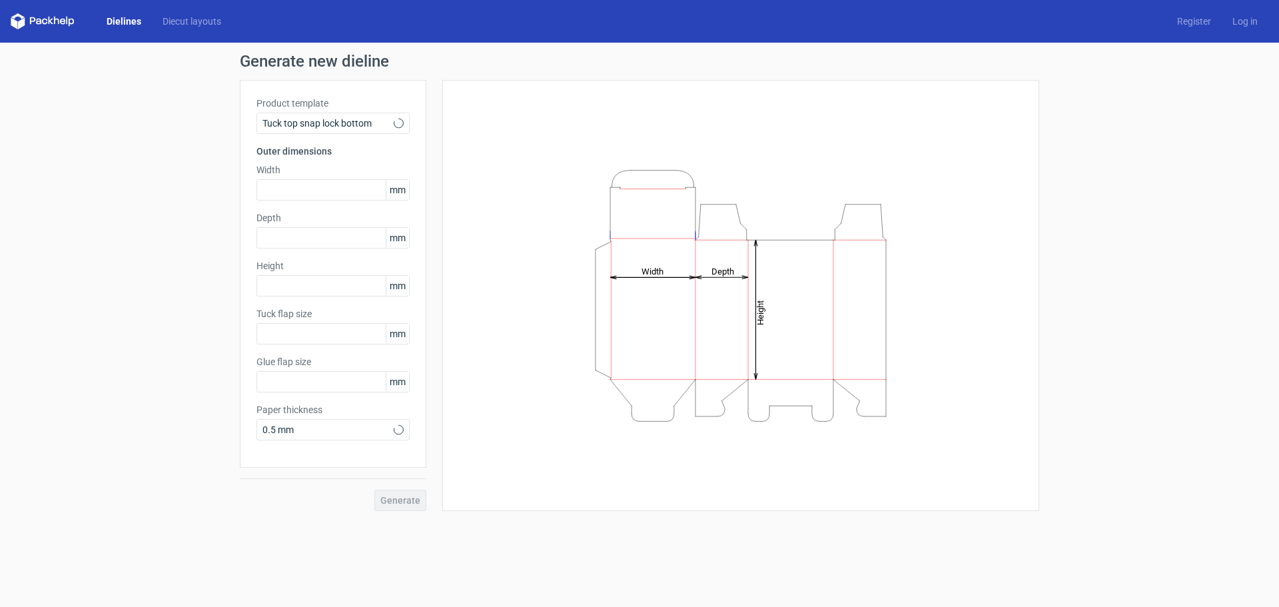
type input "15"
type input "10"
click at [348, 131] on div "Tuck top snap lock bottom" at bounding box center [332, 123] width 153 height 21
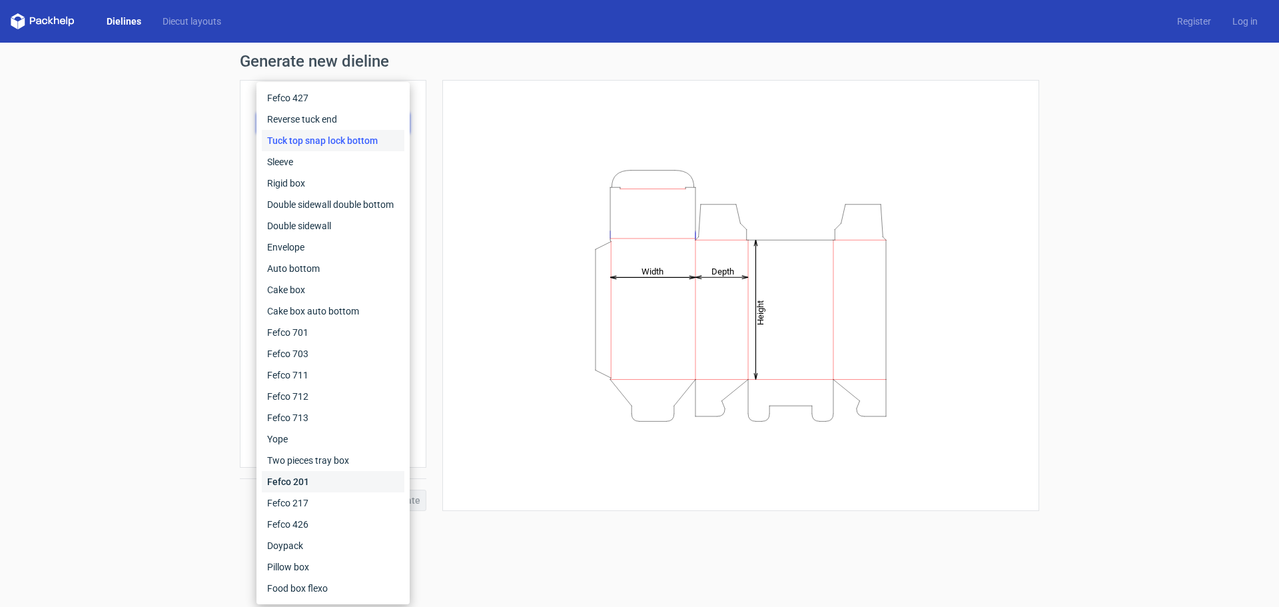
click at [314, 486] on div "Fefco 201" at bounding box center [333, 481] width 143 height 21
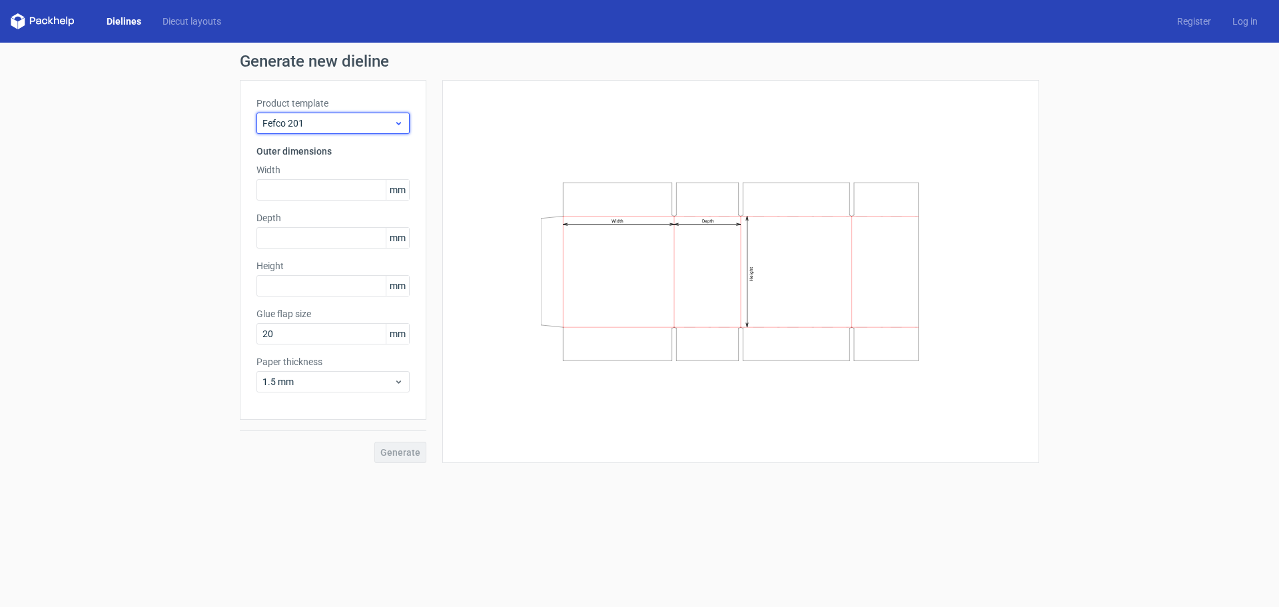
click at [328, 121] on span "Fefco 201" at bounding box center [327, 123] width 131 height 13
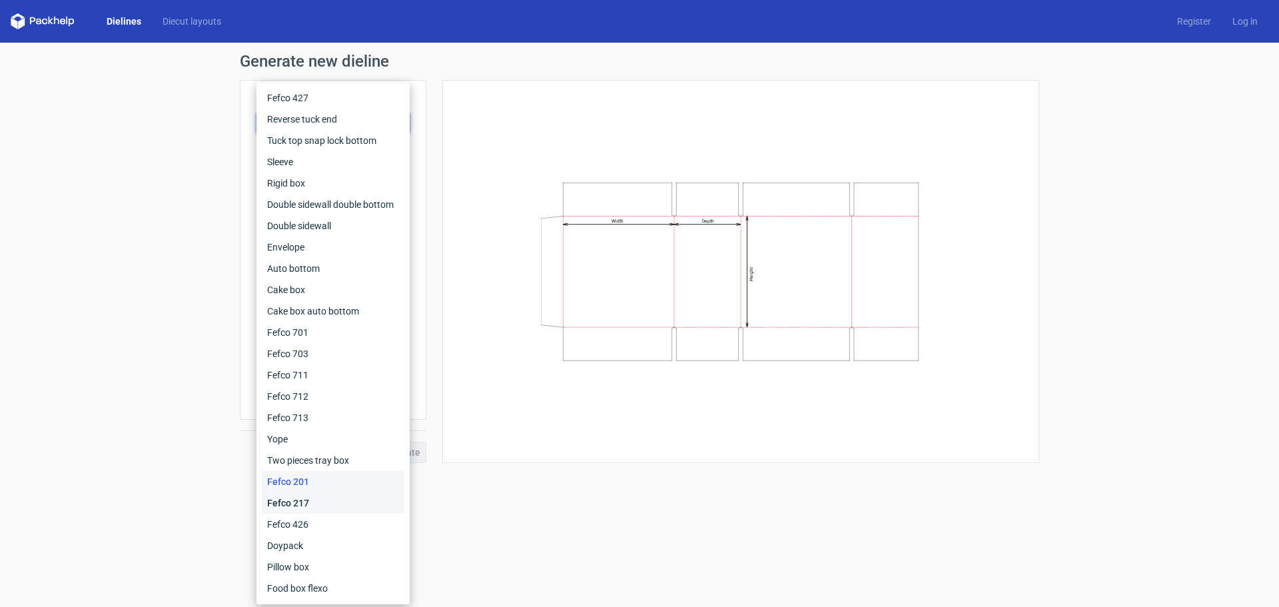
click at [292, 496] on div "Fefco 217" at bounding box center [333, 502] width 143 height 21
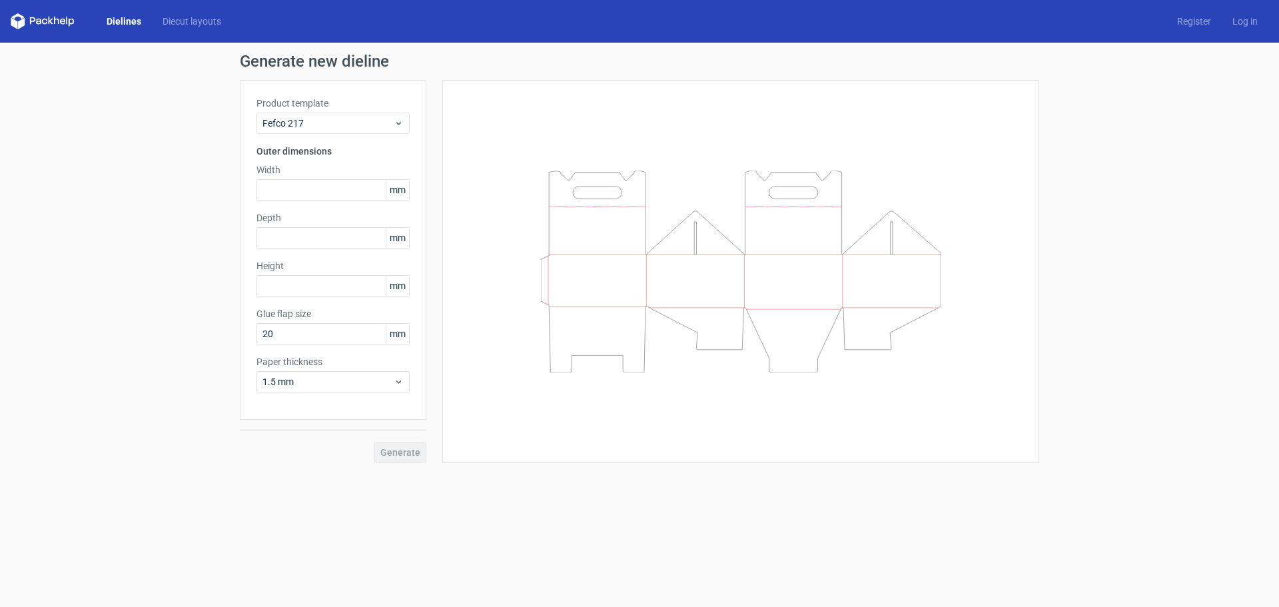
drag, startPoint x: 328, startPoint y: 106, endPoint x: 326, endPoint y: 124, distance: 18.1
click at [328, 107] on label "Product template" at bounding box center [332, 103] width 153 height 13
click at [326, 127] on span "Fefco 217" at bounding box center [327, 123] width 131 height 13
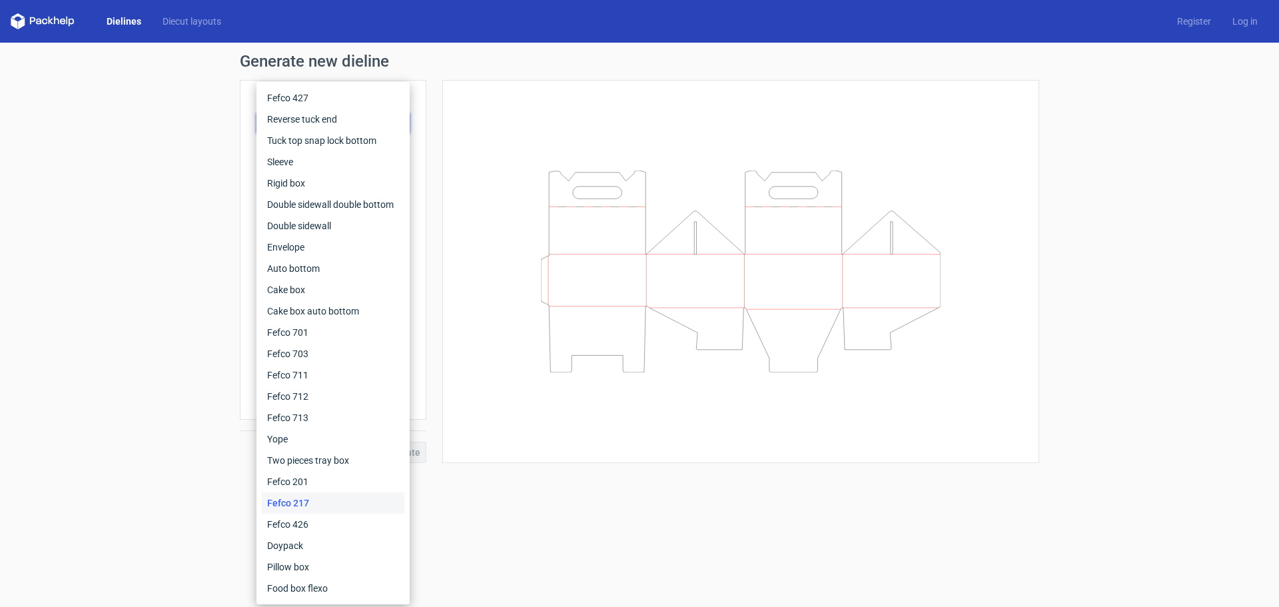
click at [201, 132] on div "Generate new dieline Product template Fefco 217 Outer dimensions Width mm Depth…" at bounding box center [639, 258] width 1279 height 431
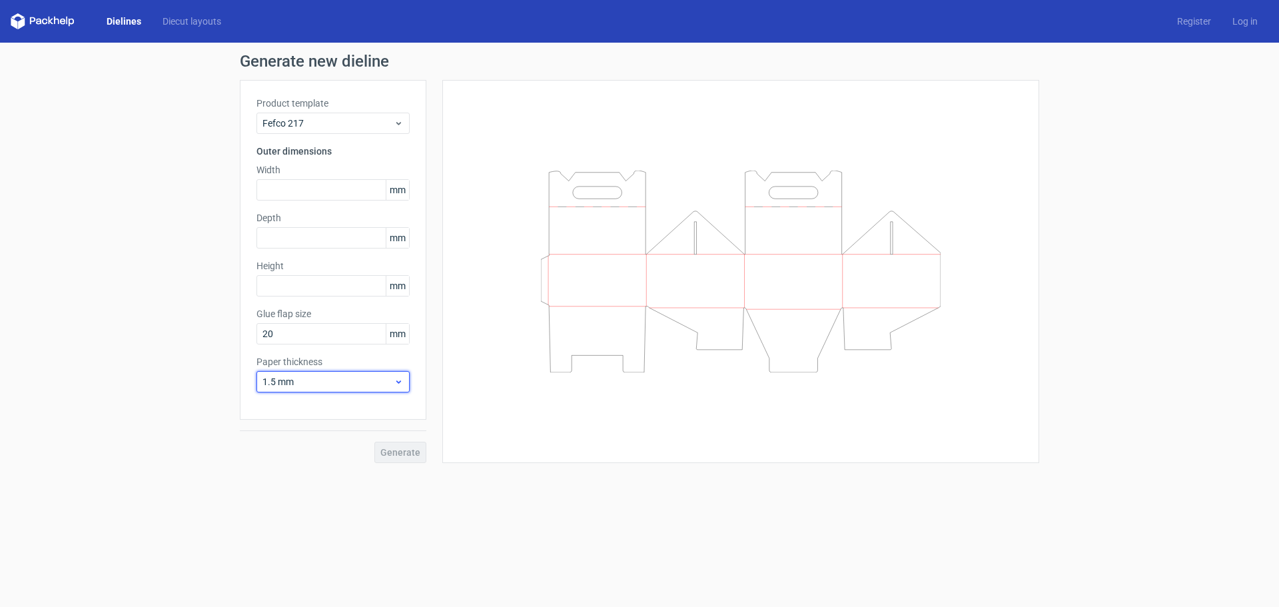
click at [356, 385] on span "1.5 mm" at bounding box center [327, 381] width 131 height 13
click at [356, 384] on span "1.5 mm" at bounding box center [327, 381] width 131 height 13
click at [62, 21] on icon at bounding box center [43, 21] width 64 height 16
click at [133, 18] on link "Dielines" at bounding box center [124, 21] width 56 height 13
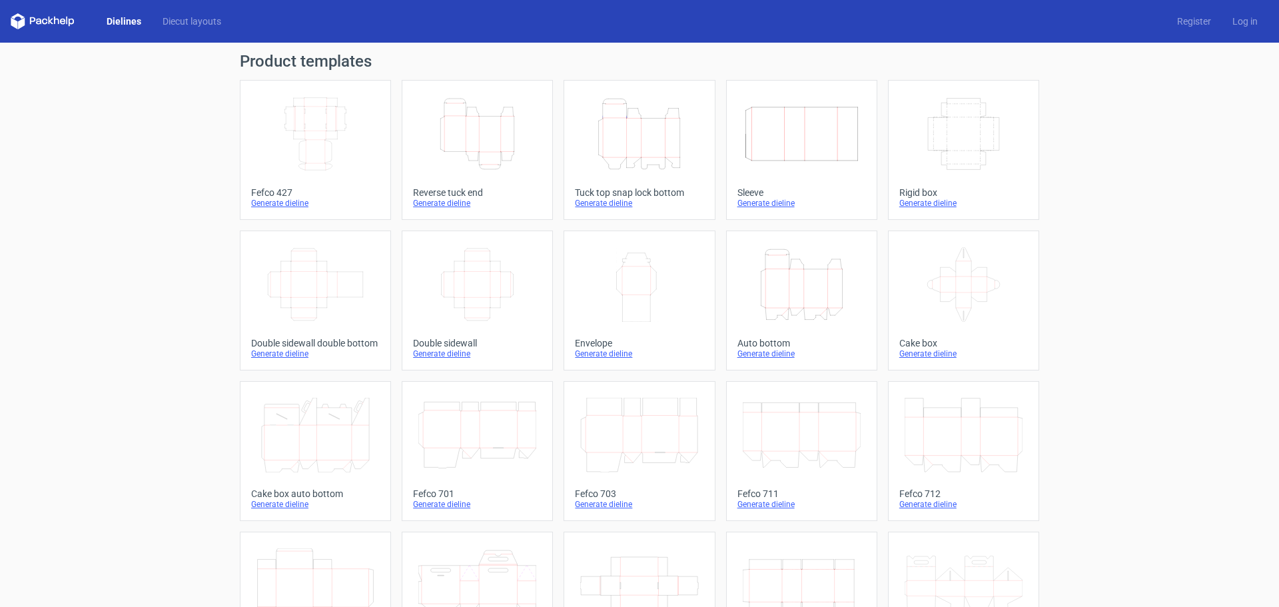
click at [314, 130] on icon "Width Depth Height" at bounding box center [315, 134] width 118 height 75
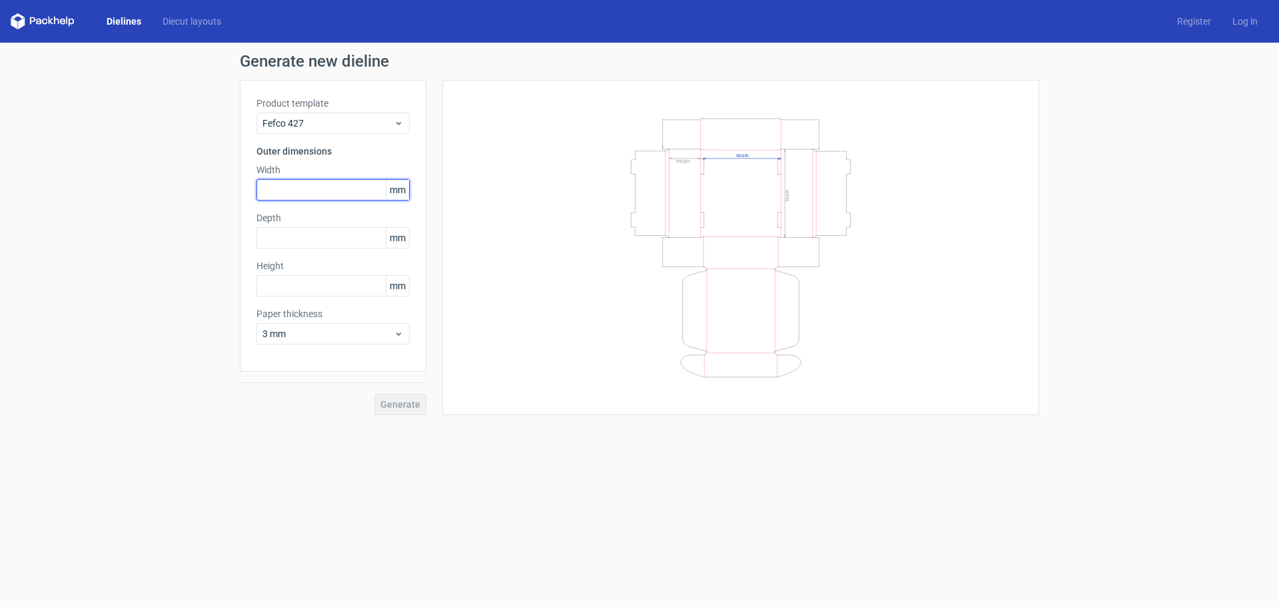
click at [332, 189] on input "text" at bounding box center [332, 189] width 153 height 21
click at [395, 195] on span "mm" at bounding box center [397, 190] width 23 height 20
click at [292, 229] on input "text" at bounding box center [332, 237] width 153 height 21
type input "216"
click at [324, 195] on input "text" at bounding box center [332, 189] width 153 height 21
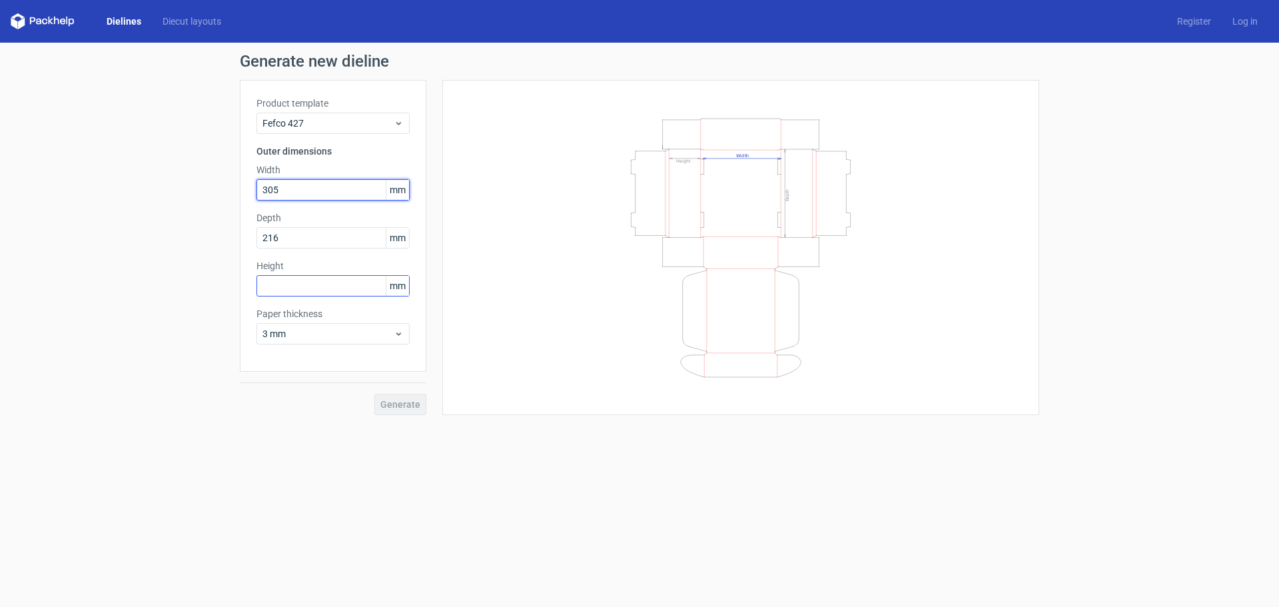
type input "305"
click at [314, 294] on input "text" at bounding box center [332, 285] width 153 height 21
drag, startPoint x: 305, startPoint y: 289, endPoint x: 264, endPoint y: 301, distance: 43.0
click at [224, 294] on div "Generate new dieline Product template Fefco 427 Outer dimensions Width 305 mm D…" at bounding box center [639, 234] width 1279 height 383
paste input "889"
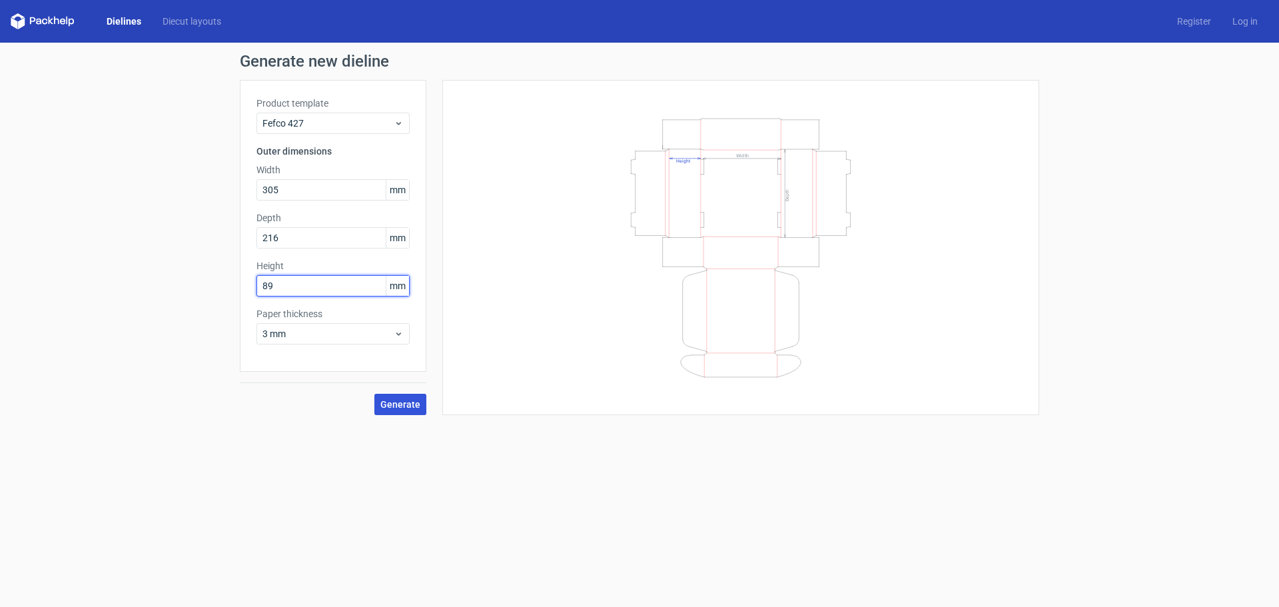
type input "89"
click at [408, 400] on span "Generate" at bounding box center [400, 404] width 40 height 9
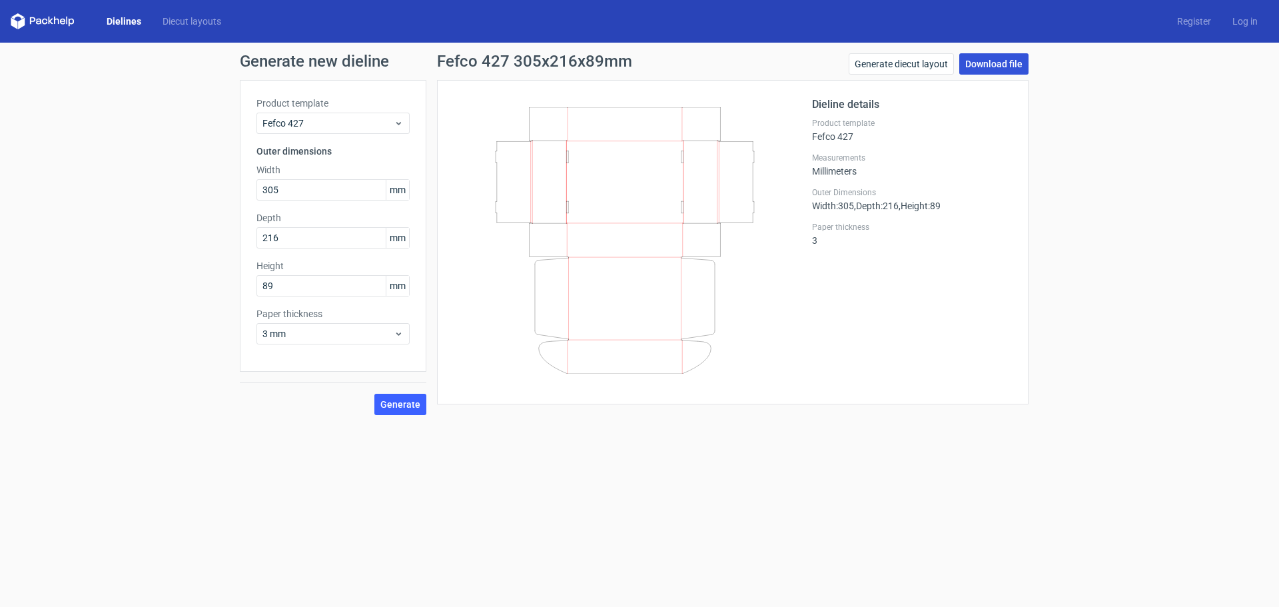
click at [965, 70] on link "Download file" at bounding box center [993, 63] width 69 height 21
click at [925, 65] on link "Generate diecut layout" at bounding box center [901, 63] width 105 height 21
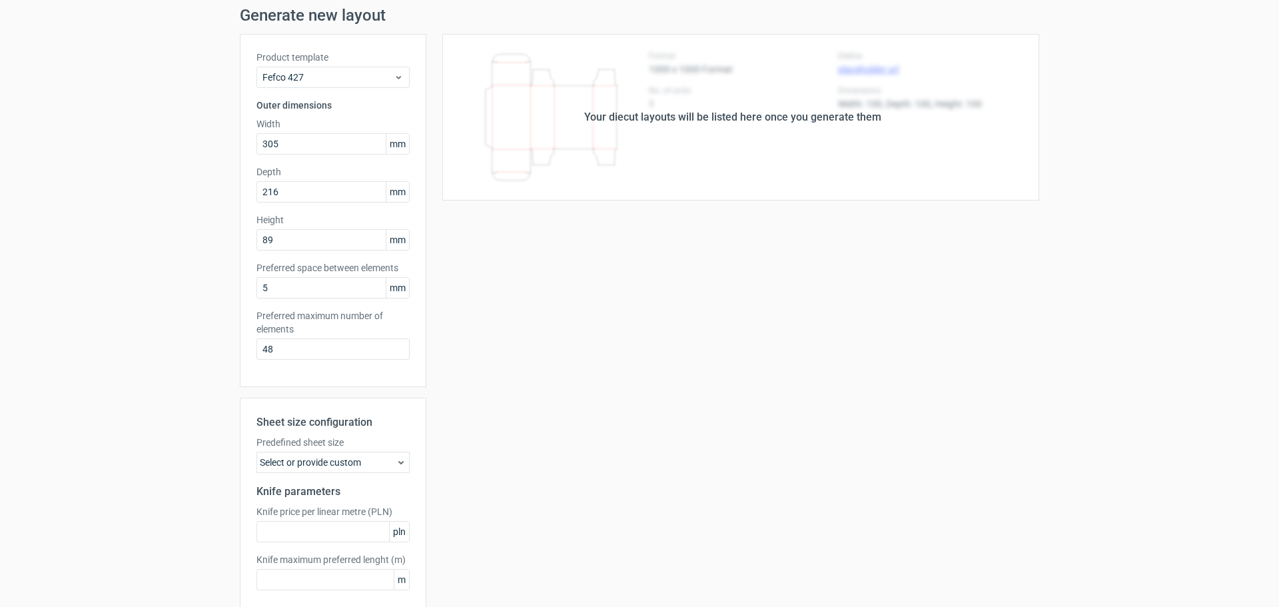
scroll to position [111, 0]
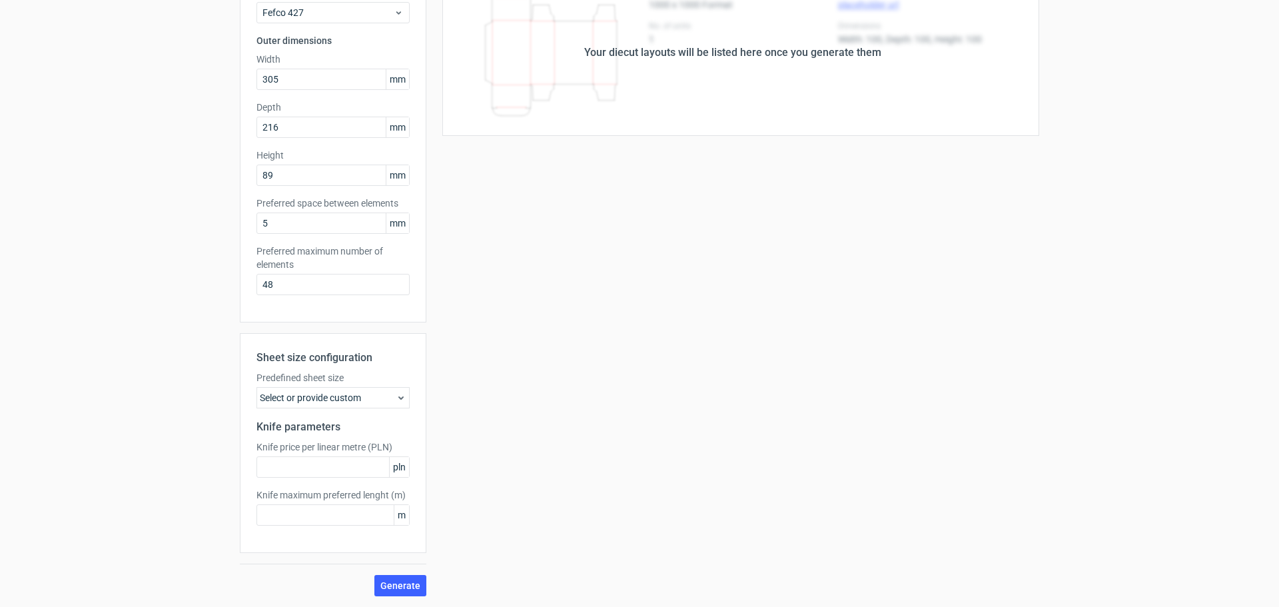
click at [340, 400] on div "Select or provide custom" at bounding box center [332, 397] width 153 height 21
